Goal: Navigation & Orientation: Find specific page/section

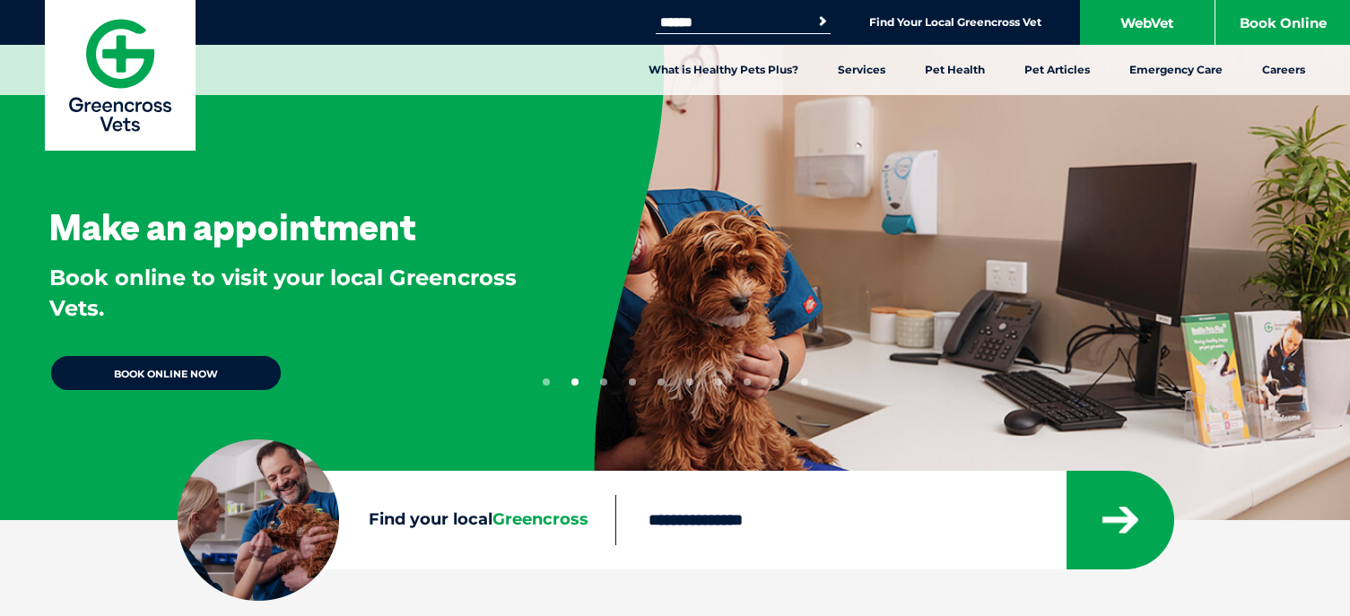
drag, startPoint x: 1356, startPoint y: 53, endPoint x: 1370, endPoint y: 24, distance: 32.1
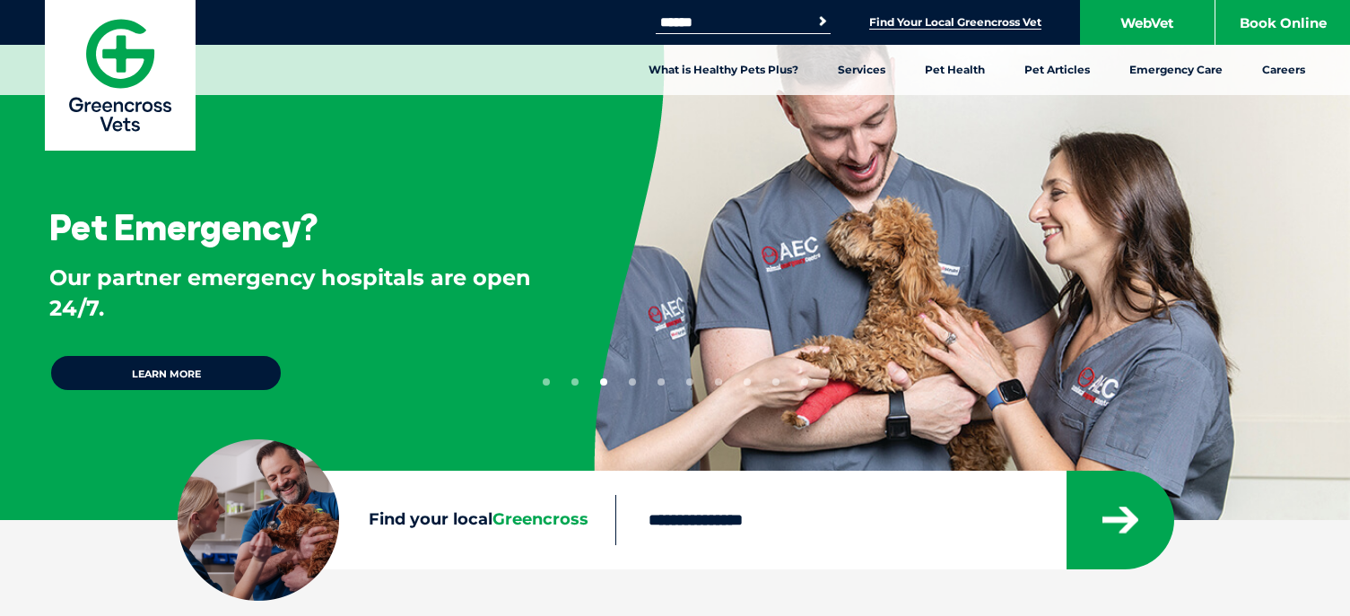
click at [902, 22] on link "Find Your Local Greencross Vet" at bounding box center [955, 22] width 172 height 14
